Goal: Navigation & Orientation: Find specific page/section

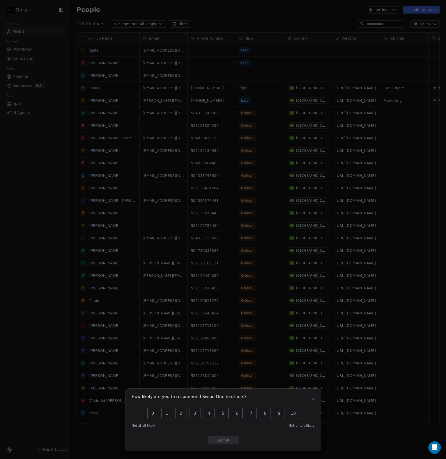
scroll to position [400, 372]
click at [314, 398] on icon "button" at bounding box center [313, 399] width 4 height 4
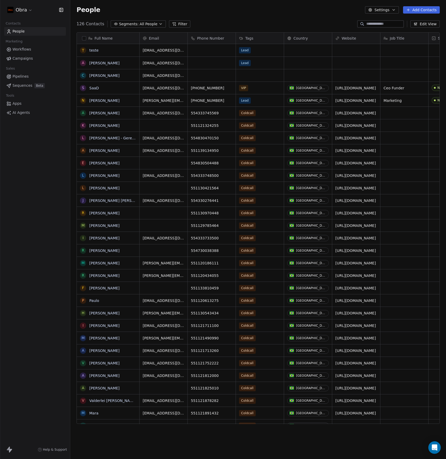
click at [14, 135] on div "Obra Contacts People Marketing Workflows Campaigns Sales Pipelines Sequences Be…" at bounding box center [35, 229] width 70 height 459
click at [25, 75] on span "Pipelines" at bounding box center [21, 76] width 16 height 5
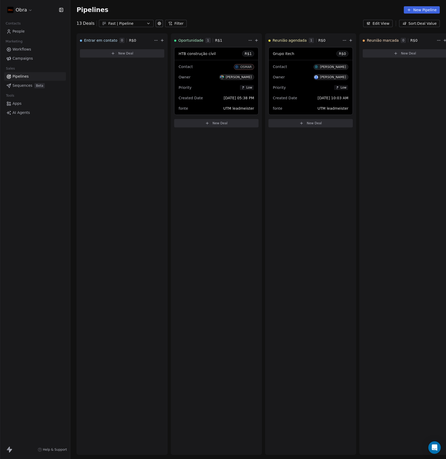
click at [23, 86] on span "Sequences" at bounding box center [23, 85] width 20 height 5
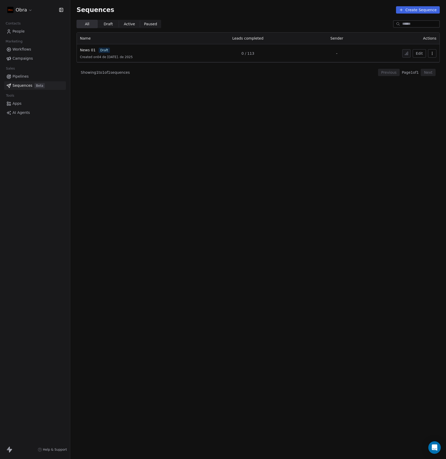
click at [22, 78] on span "Pipelines" at bounding box center [21, 76] width 16 height 5
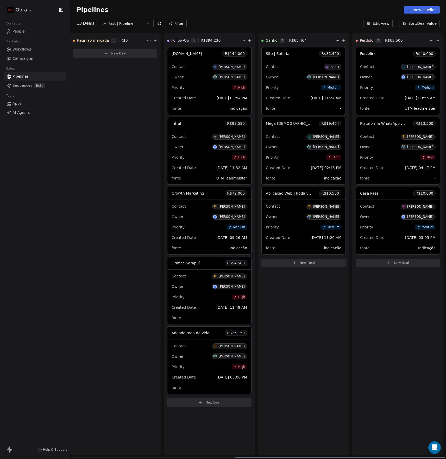
scroll to position [0, 294]
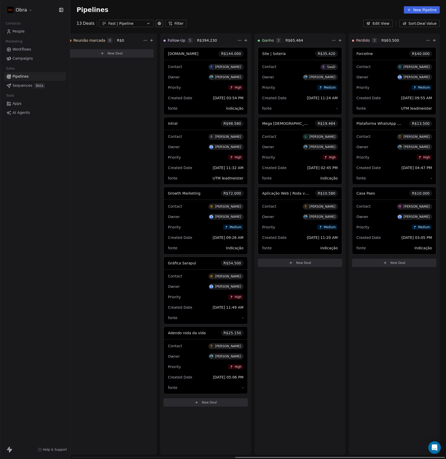
click at [316, 332] on div "Ganho 3 R$ 65.464 Site | Soteria R$ 35.420 Contact S SaaD Owner [PERSON_NAME] P…" at bounding box center [299, 243] width 91 height 421
click at [171, 192] on span "Growth Marketing" at bounding box center [184, 193] width 33 height 4
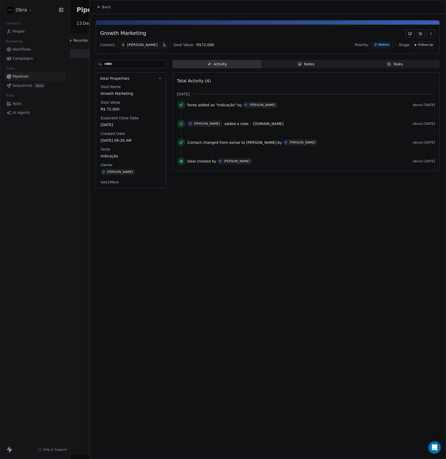
click at [128, 48] on div "N [PERSON_NAME]" at bounding box center [139, 44] width 42 height 7
click at [129, 46] on body "Obra Contacts People Marketing Workflows Campaigns Sales Pipelines Sequences Be…" at bounding box center [223, 229] width 446 height 459
